Goal: Book appointment/travel/reservation

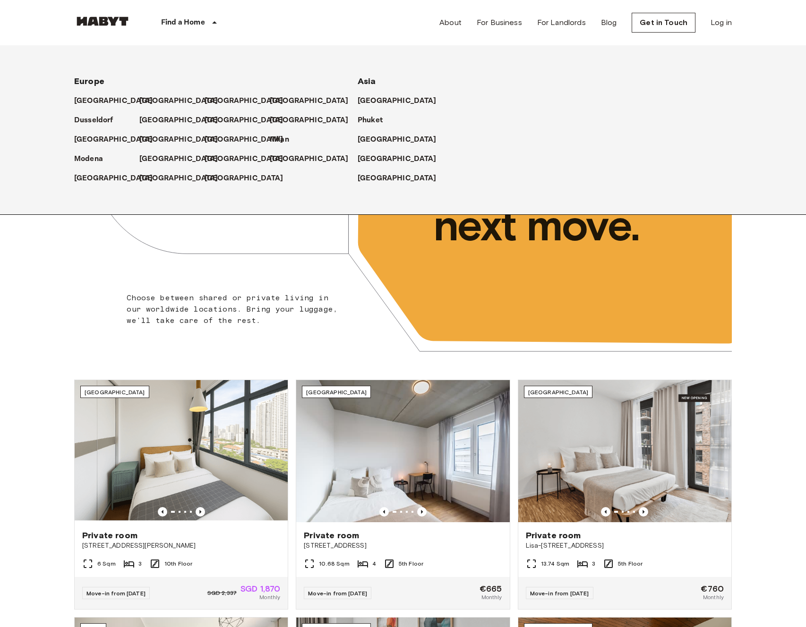
click at [376, 126] on div "[GEOGRAPHIC_DATA]" at bounding box center [487, 135] width 261 height 19
click at [375, 120] on p "Phuket" at bounding box center [371, 120] width 25 height 11
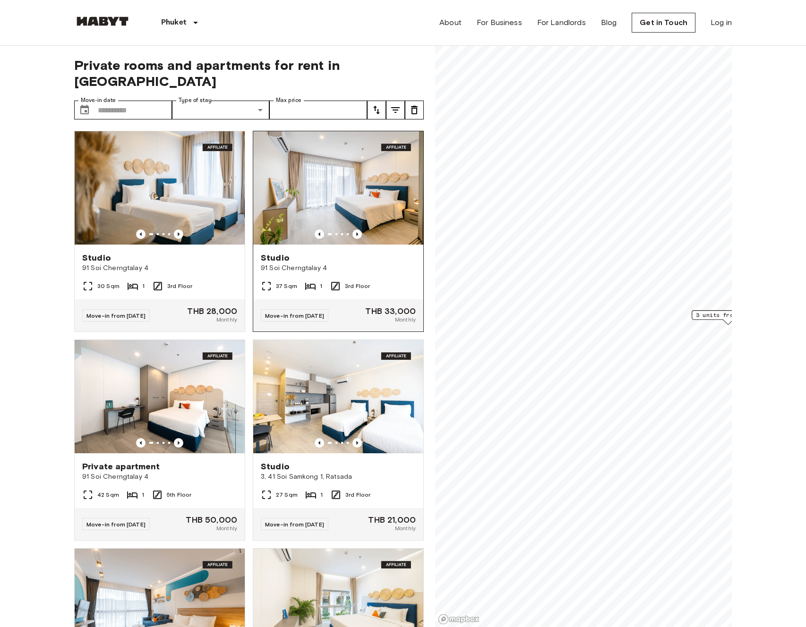
click at [352, 182] on img at bounding box center [338, 187] width 170 height 113
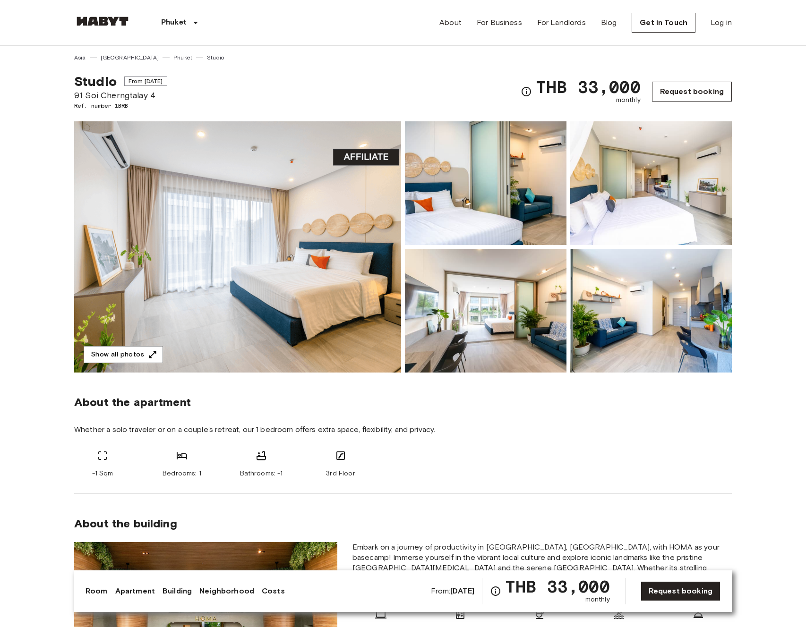
click at [677, 92] on link "Request booking" at bounding box center [692, 92] width 80 height 20
